Goal: Check status

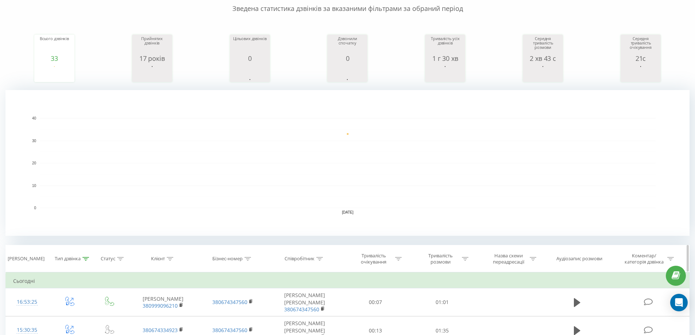
click at [86, 262] on div "Тип дзвінка" at bounding box center [72, 259] width 34 height 6
drag, startPoint x: 59, startPoint y: 326, endPoint x: 108, endPoint y: 267, distance: 77.2
click at [59, 326] on font "Скасувати" at bounding box center [53, 326] width 20 height 5
